Goal: Find specific page/section: Find specific page/section

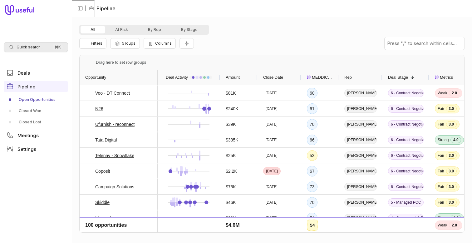
click at [41, 49] on span "Quick search..." at bounding box center [30, 47] width 27 height 5
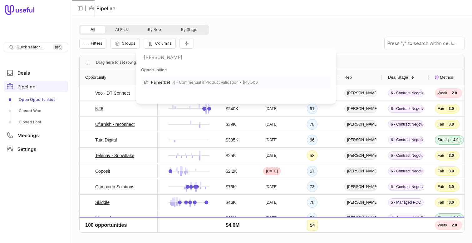
type input "[PERSON_NAME]"
click at [163, 82] on span "Palmerbet" at bounding box center [160, 82] width 19 height 7
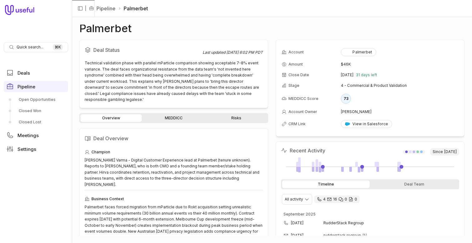
click at [186, 114] on link "MEDDICC" at bounding box center [173, 117] width 61 height 7
